Goal: Book appointment/travel/reservation

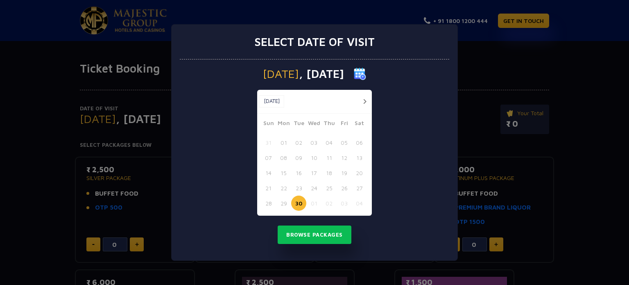
click at [367, 100] on button "button" at bounding box center [365, 101] width 10 height 10
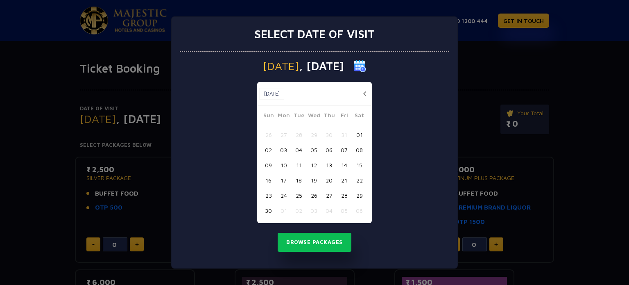
click at [367, 100] on div "[DATE] [DATE]" at bounding box center [314, 94] width 115 height 24
click at [340, 88] on div "[DATE] [DATE]" at bounding box center [314, 94] width 115 height 24
click at [363, 136] on button "01" at bounding box center [359, 134] width 15 height 15
click at [311, 245] on button "Browse Packages" at bounding box center [315, 242] width 74 height 19
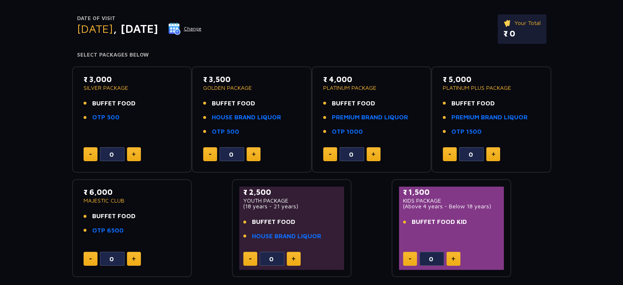
scroll to position [90, 0]
click at [286, 236] on link "HOUSE BRAND LIQUOR" at bounding box center [286, 236] width 69 height 9
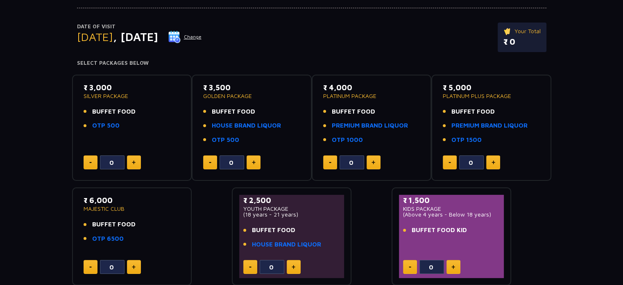
scroll to position [100, 0]
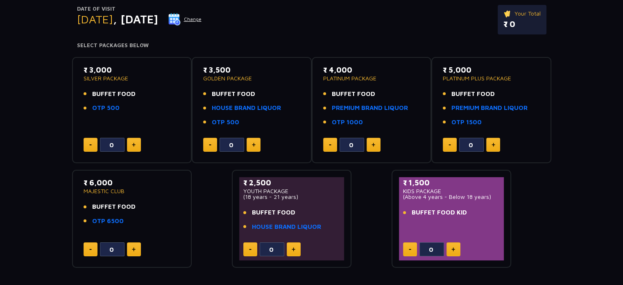
click at [259, 184] on p "₹ 2,500" at bounding box center [291, 182] width 97 height 11
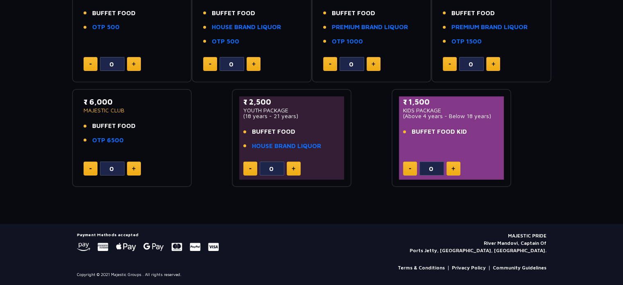
scroll to position [0, 0]
